Goal: Subscribe to service/newsletter

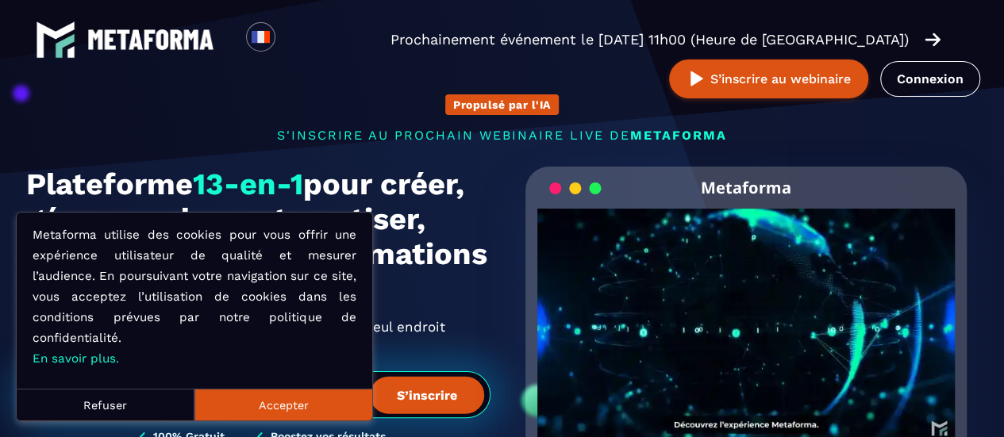
click at [255, 405] on button "Accepter" at bounding box center [283, 405] width 178 height 32
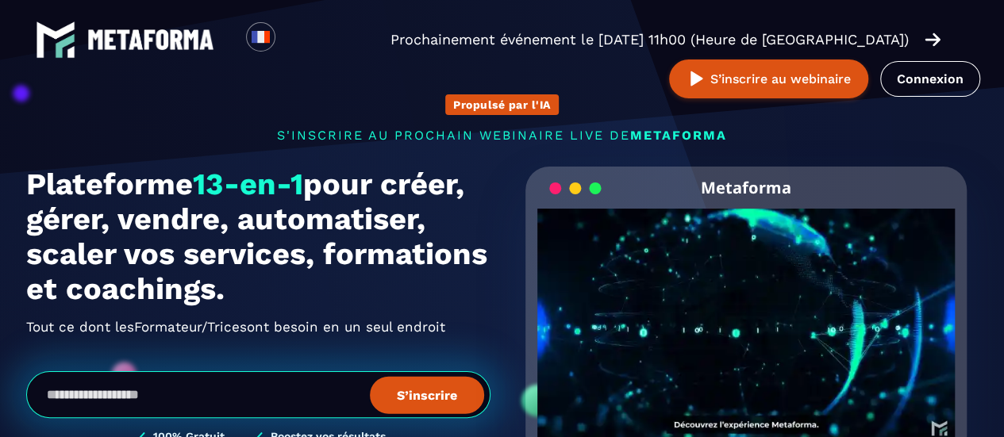
click at [245, 396] on input "email" at bounding box center [258, 394] width 464 height 47
type input "**********"
click at [431, 402] on button "S’inscrire" at bounding box center [427, 394] width 114 height 37
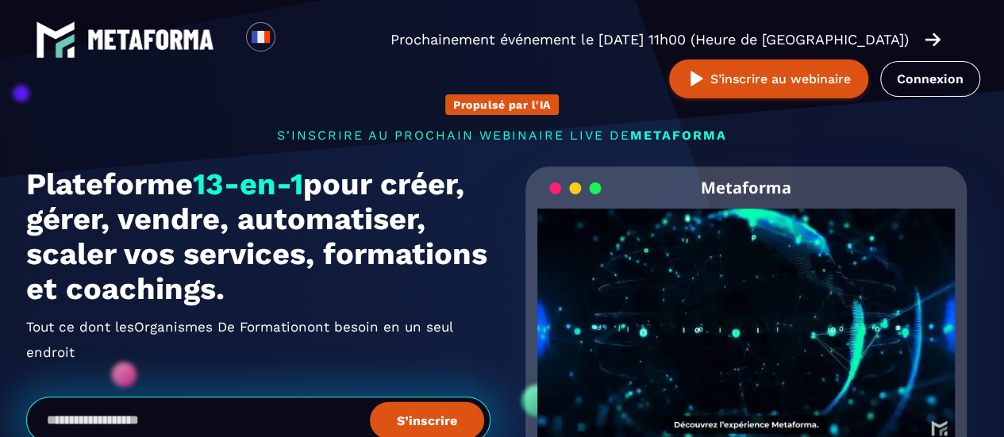
click at [843, 115] on div "Loading... Prochainement événement le [DATE] 11h00 (Heure de [GEOGRAPHIC_DATA])…" at bounding box center [502, 59] width 1004 height 118
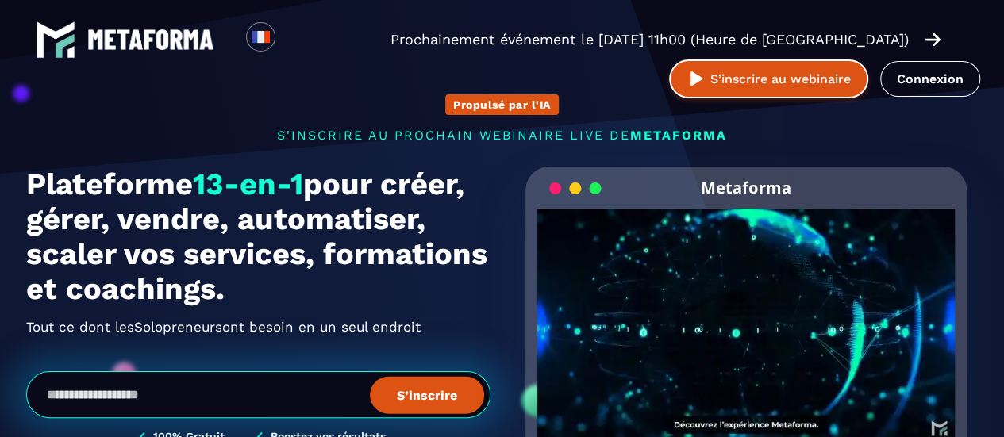
click at [804, 86] on button "S’inscrire au webinaire" at bounding box center [768, 79] width 199 height 39
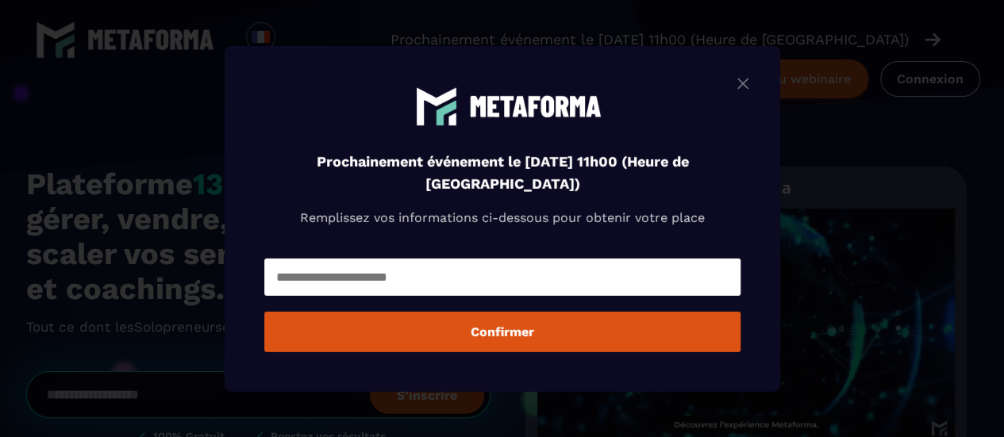
click at [401, 271] on input "Modal window" at bounding box center [502, 277] width 476 height 37
type input "**********"
click at [490, 343] on button "Confirmer" at bounding box center [502, 332] width 476 height 40
click at [752, 86] on img "Modal window" at bounding box center [742, 83] width 19 height 20
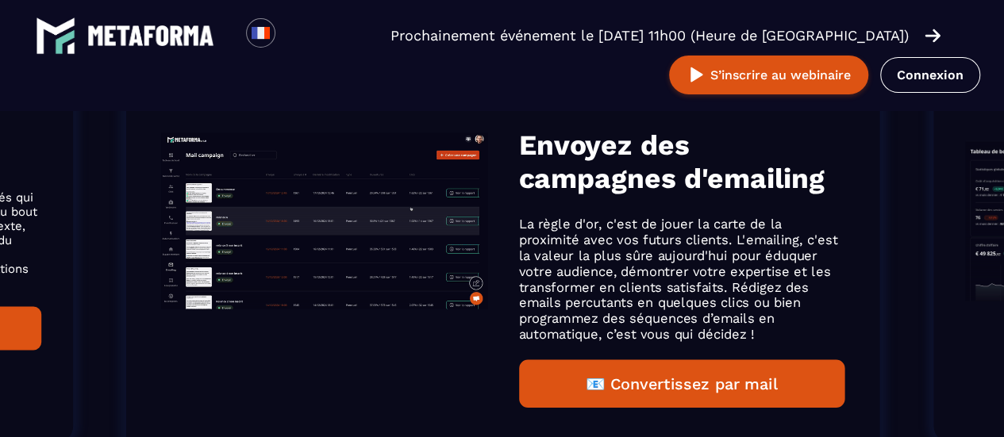
scroll to position [1222, 0]
